Goal: Task Accomplishment & Management: Complete application form

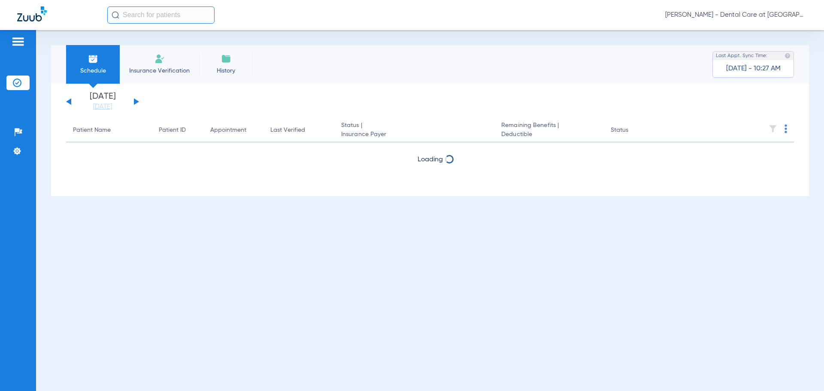
click at [145, 70] on span "Insurance Verification" at bounding box center [159, 71] width 67 height 9
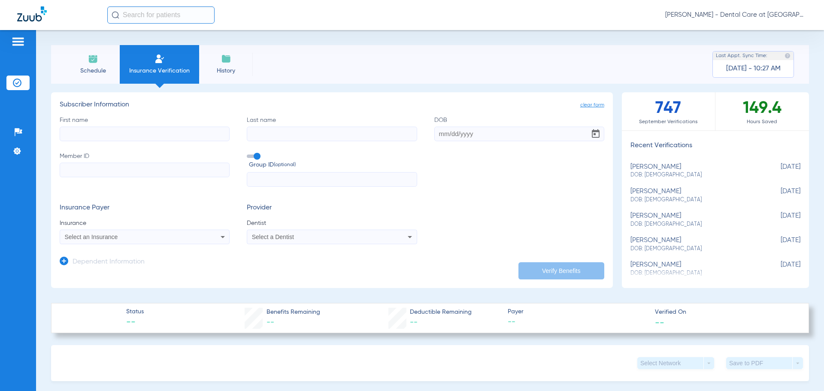
click at [108, 134] on input "First name" at bounding box center [145, 134] width 170 height 15
type input "[PERSON_NAME]"
type input "Stone"
type input "[DATE]"
click at [150, 166] on input "Member ID" at bounding box center [145, 170] width 170 height 15
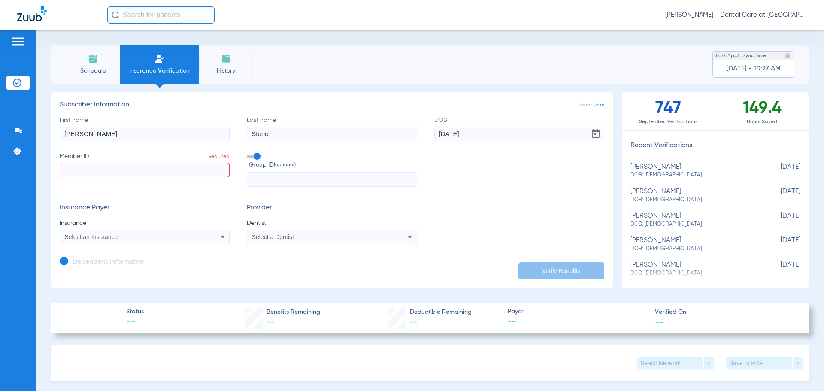
click at [141, 175] on input "Member ID Required" at bounding box center [145, 170] width 170 height 15
type input "004263174"
click at [150, 238] on div "Select an Insurance" at bounding box center [129, 237] width 128 height 6
type input "l"
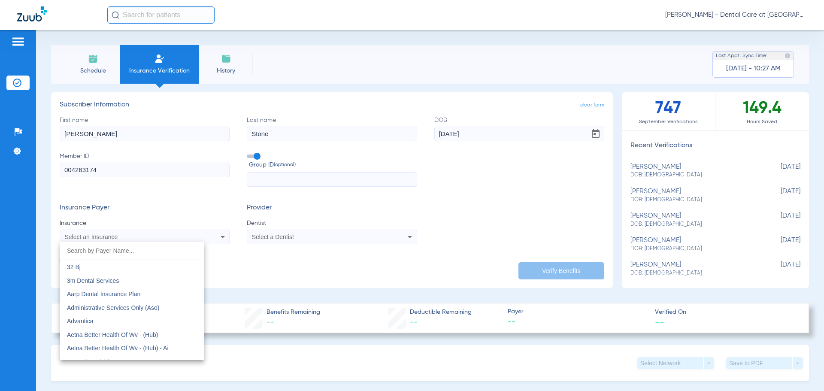
click at [366, 208] on div at bounding box center [412, 195] width 824 height 391
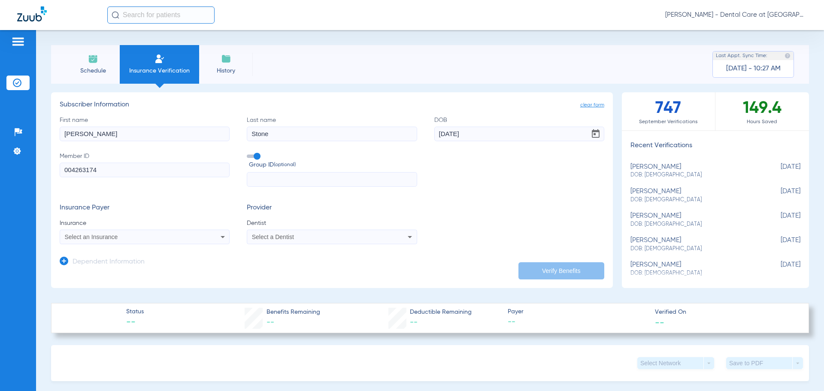
click at [387, 244] on mat-select "Select a Dentist" at bounding box center [332, 237] width 170 height 15
click at [339, 178] on input "text" at bounding box center [332, 179] width 170 height 15
click at [311, 238] on div "Select a Dentist" at bounding box center [316, 237] width 128 height 6
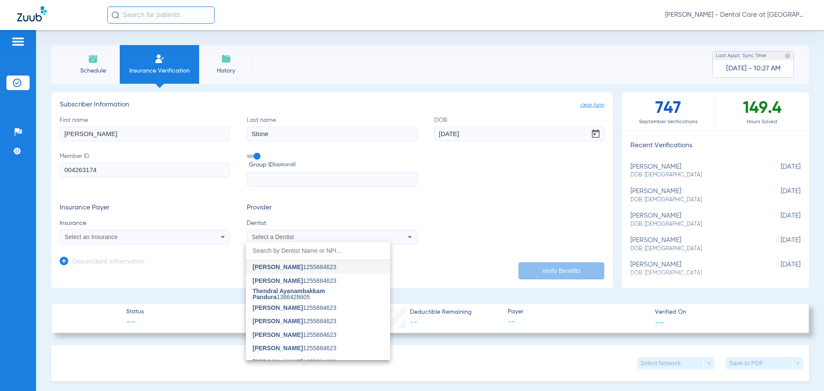
click at [300, 252] on input "dropdown search" at bounding box center [318, 251] width 144 height 18
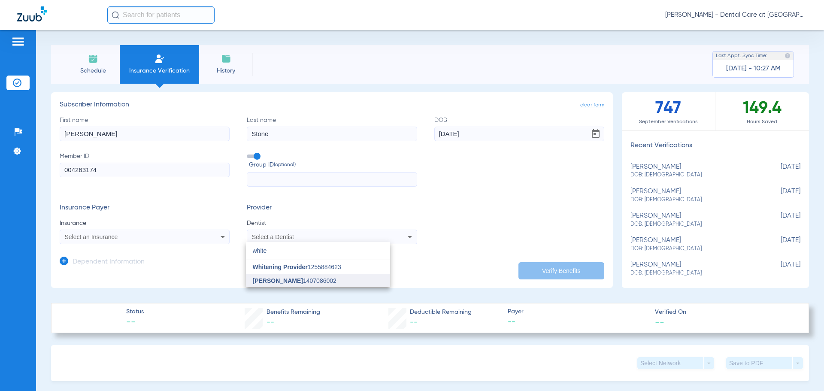
type input "white"
click at [293, 277] on span "[PERSON_NAME]" at bounding box center [278, 280] width 50 height 7
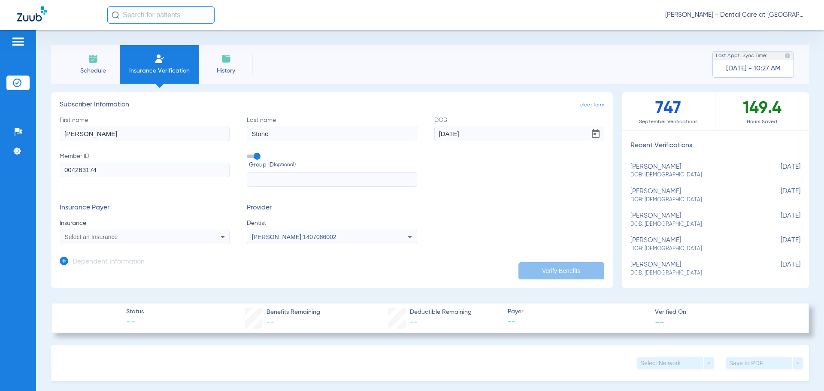
click at [167, 238] on div "Select an Insurance" at bounding box center [129, 237] width 128 height 6
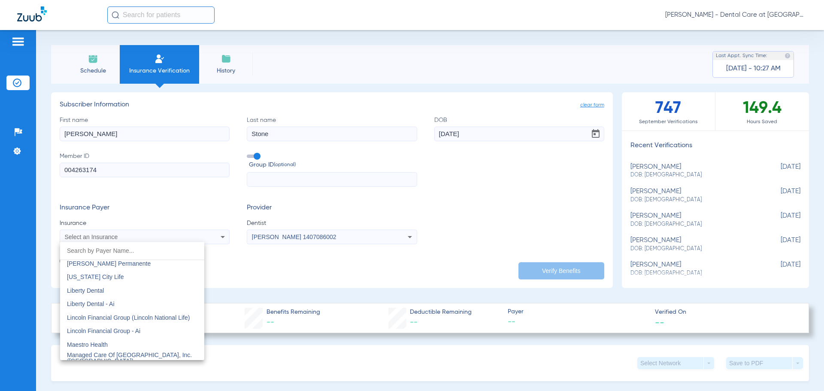
scroll to position [3477, 0]
click at [261, 285] on div at bounding box center [412, 195] width 824 height 391
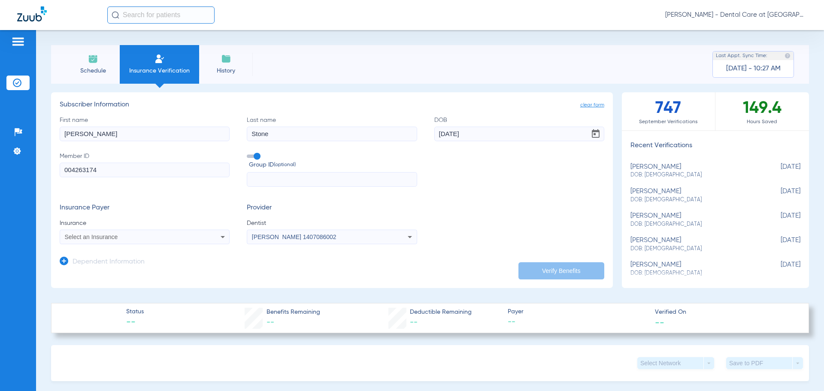
click at [120, 262] on h3 "Dependent Information" at bounding box center [109, 262] width 72 height 9
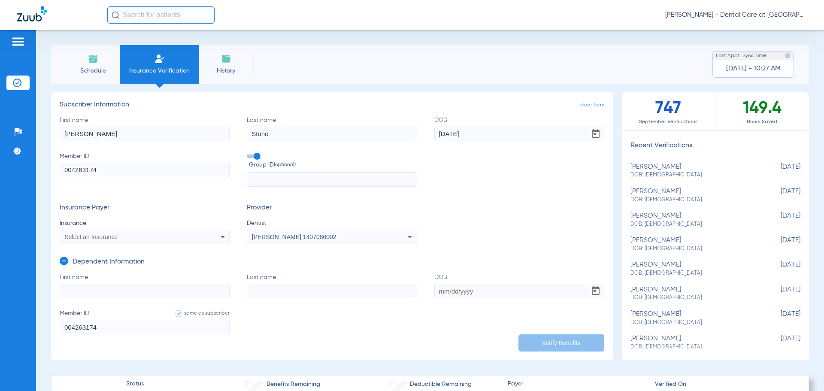
click at [134, 261] on h3 "Dependent Information" at bounding box center [109, 262] width 72 height 9
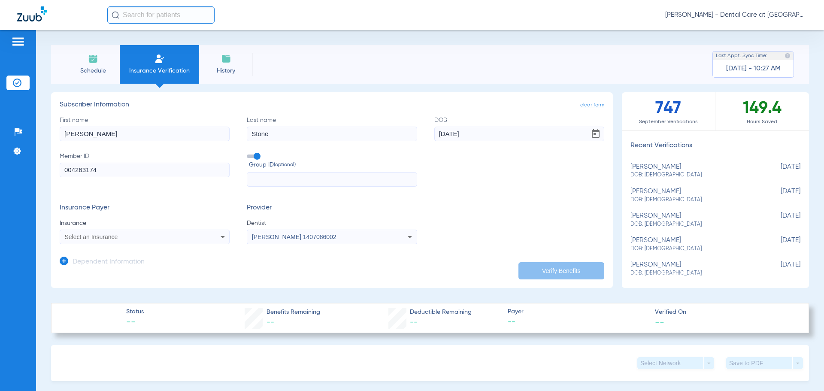
click at [136, 240] on div "Select an Insurance" at bounding box center [129, 237] width 128 height 6
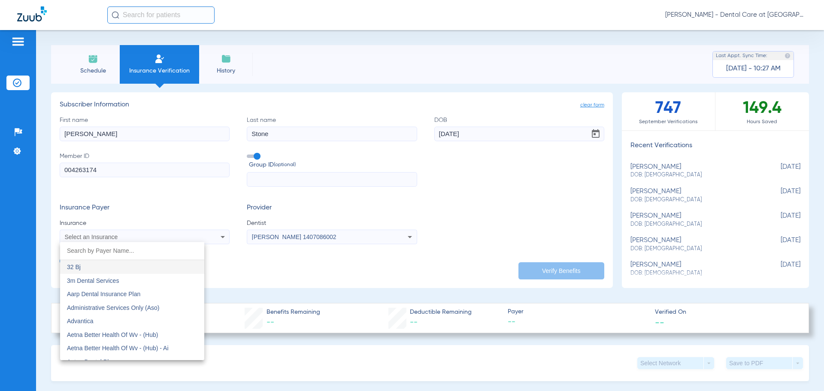
click at [123, 253] on input "dropdown search" at bounding box center [132, 251] width 144 height 18
type input "m"
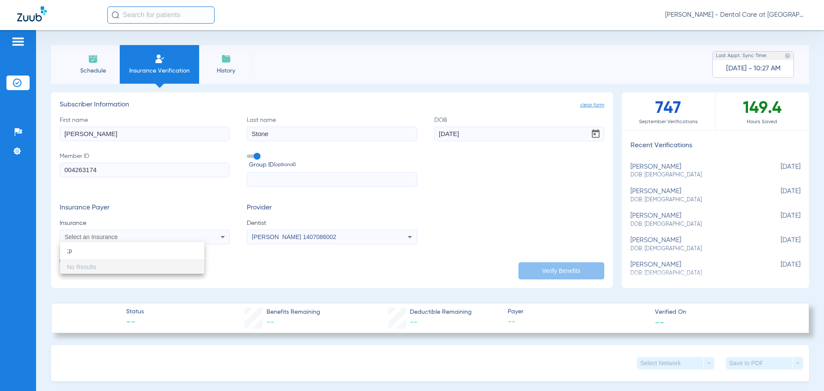
type input ";"
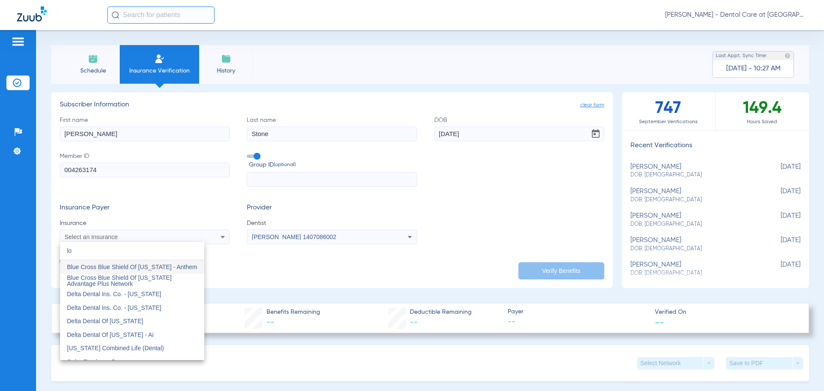
type input "l"
click at [426, 182] on div at bounding box center [412, 195] width 824 height 391
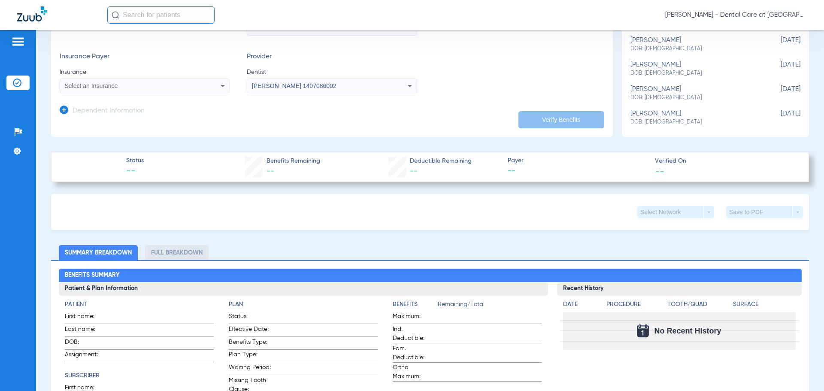
scroll to position [172, 0]
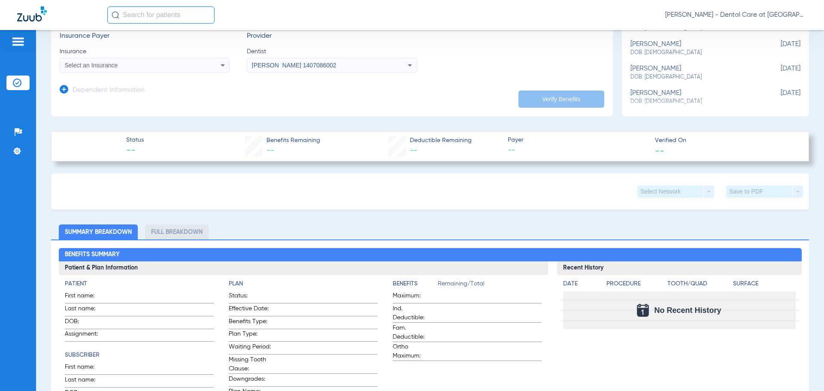
click at [138, 139] on span "Status" at bounding box center [135, 140] width 18 height 9
click at [177, 68] on div "Select an Insurance" at bounding box center [129, 65] width 128 height 6
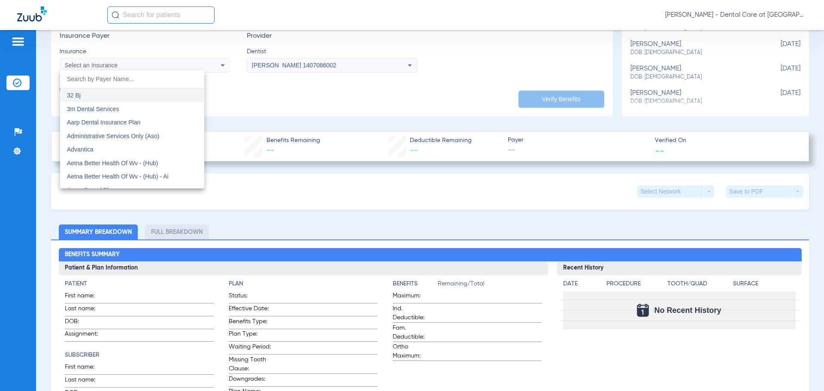
click at [149, 75] on input "dropdown search" at bounding box center [132, 79] width 144 height 18
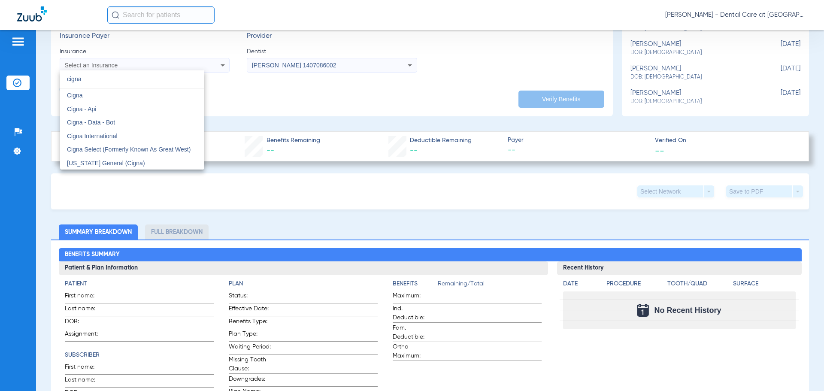
type input "cigna"
click at [298, 88] on div at bounding box center [412, 195] width 824 height 391
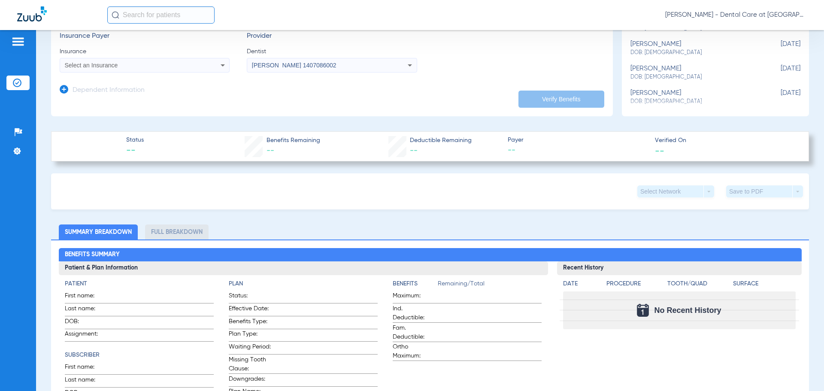
click at [116, 65] on span "Select an Insurance" at bounding box center [91, 65] width 53 height 7
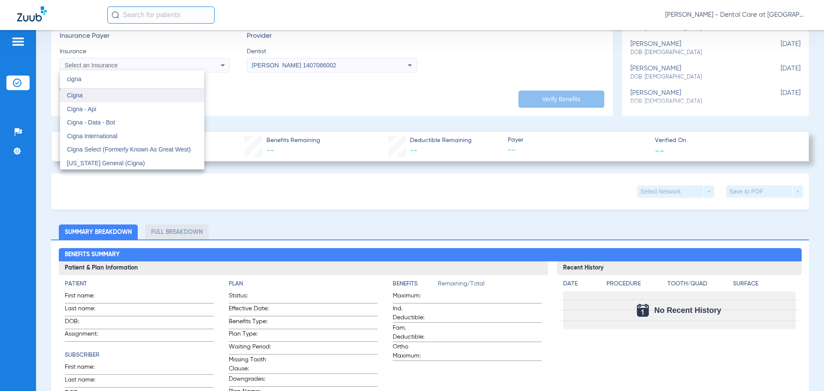
type input "cigna"
click at [112, 94] on mat-option "Cigna" at bounding box center [132, 95] width 144 height 14
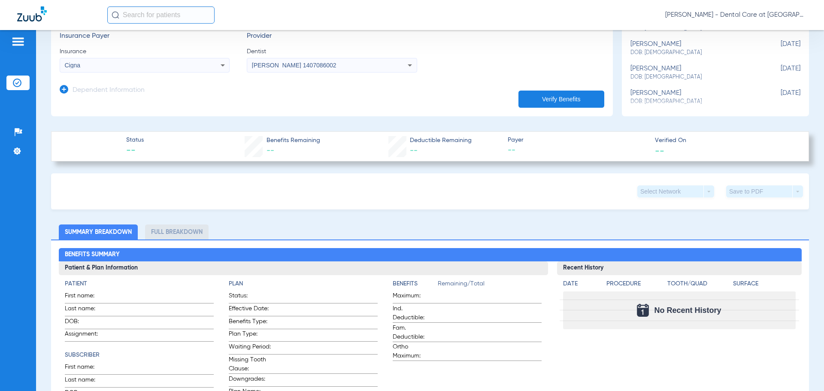
click at [526, 98] on button "Verify Benefits" at bounding box center [562, 99] width 86 height 17
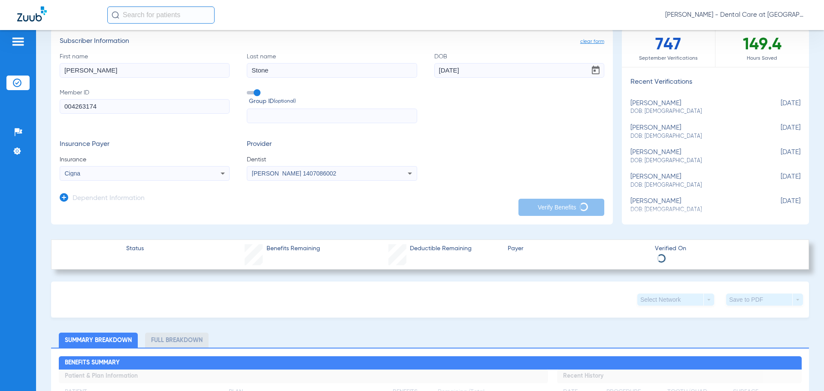
scroll to position [43, 0]
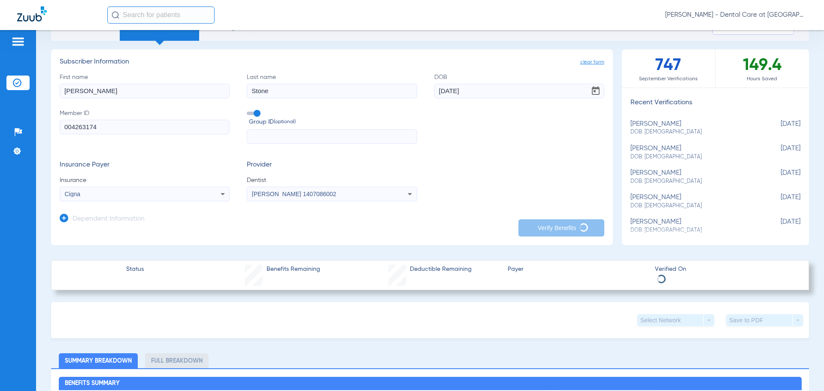
click at [209, 193] on div "Cigna" at bounding box center [144, 194] width 169 height 10
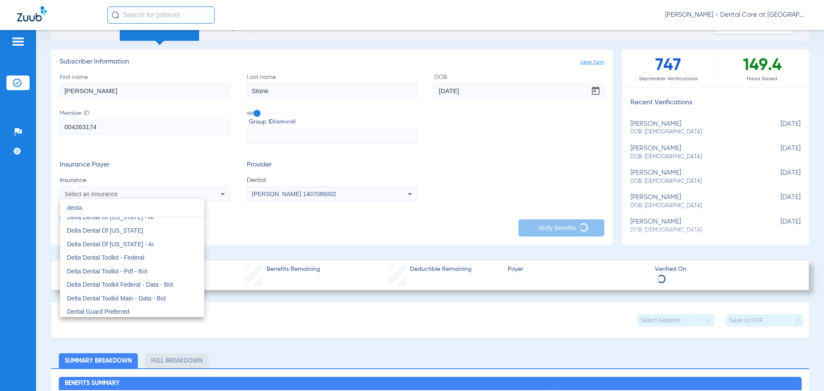
scroll to position [1128, 0]
type input "denta"
click at [336, 232] on div at bounding box center [412, 195] width 824 height 391
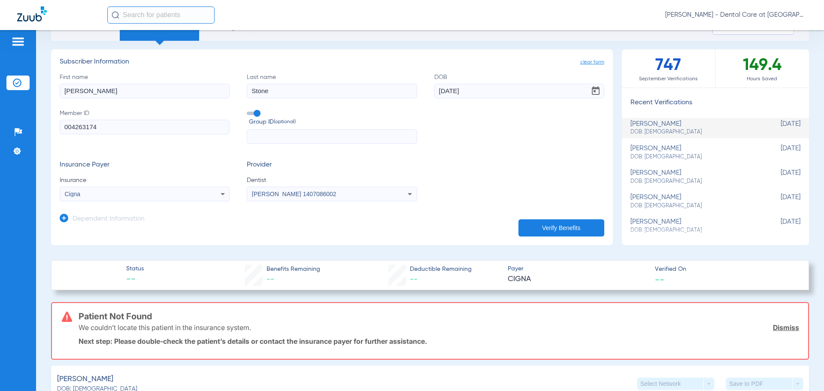
click at [159, 193] on div "Cigna" at bounding box center [129, 194] width 128 height 6
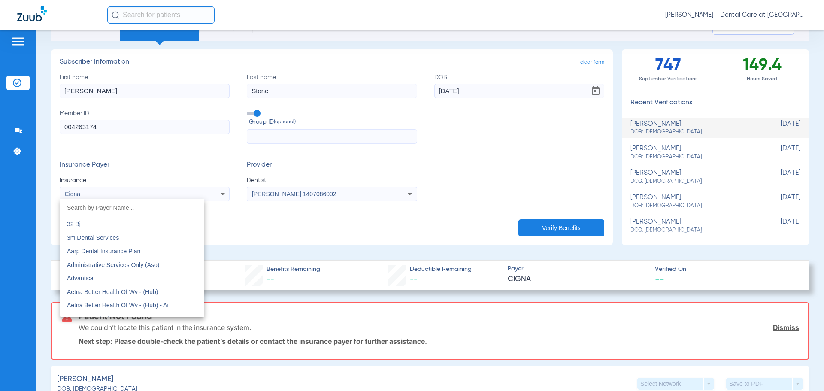
scroll to position [1171, 0]
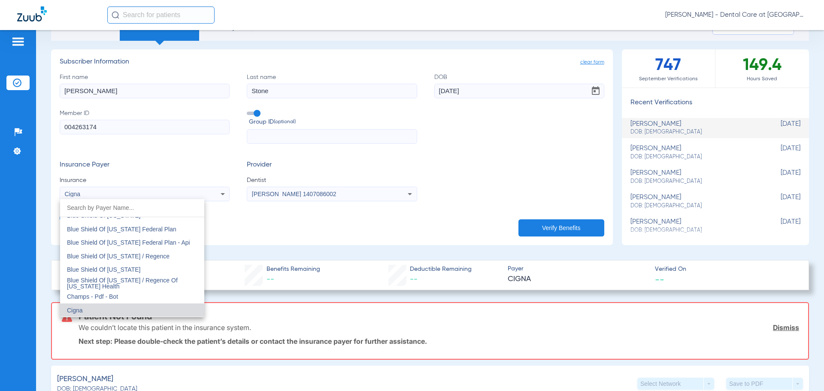
click at [123, 212] on input "dropdown search" at bounding box center [132, 208] width 144 height 18
drag, startPoint x: 128, startPoint y: 209, endPoint x: 105, endPoint y: 203, distance: 23.4
click at [113, 205] on input "dropdown search" at bounding box center [132, 208] width 144 height 18
click at [395, 211] on div at bounding box center [412, 195] width 824 height 391
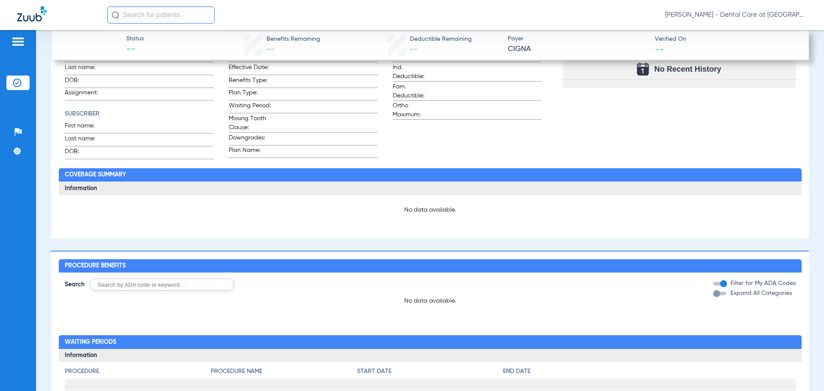
scroll to position [601, 0]
